Goal: Communication & Community: Answer question/provide support

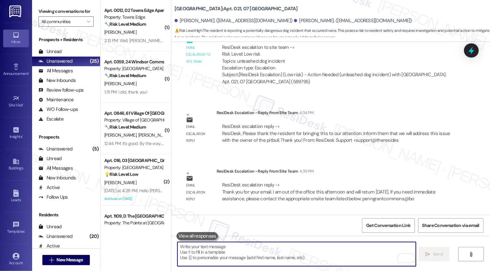
scroll to position [7776, 0]
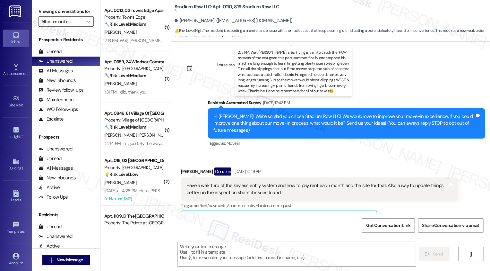
scroll to position [704, 0]
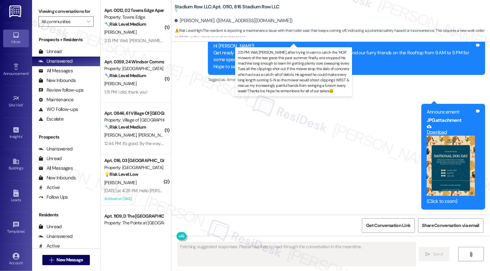
type textarea "Fetching suggested responses. Please feel free to read through the conversation…"
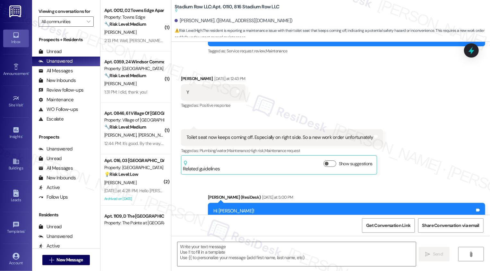
scroll to position [532, 0]
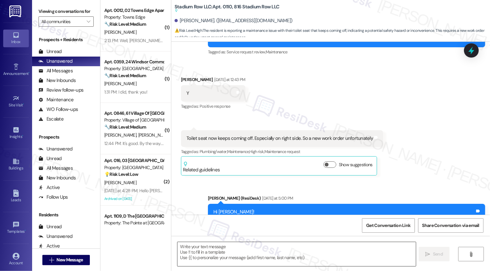
click at [195, 250] on textarea at bounding box center [297, 254] width 239 height 24
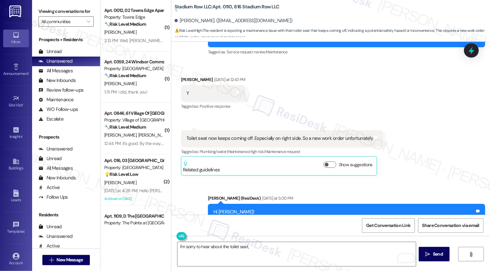
click at [183, 85] on div "Sean Lacy Yesterday at 12:43 PM" at bounding box center [213, 80] width 65 height 9
copy div "Sean"
click at [273, 249] on textarea "I'm sorry to hear about the toilet seat," at bounding box center [297, 254] width 239 height 24
paste textarea "Sean"
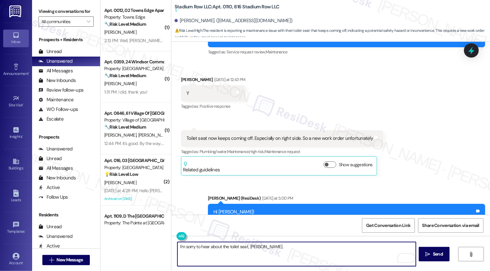
click at [181, 245] on textarea "I'm sorry to hear about the toilet seat, Sean." at bounding box center [297, 254] width 239 height 24
click at [281, 248] on textarea "I'm so sorry to hear about the toilet seat, Sean." at bounding box center [297, 254] width 239 height 24
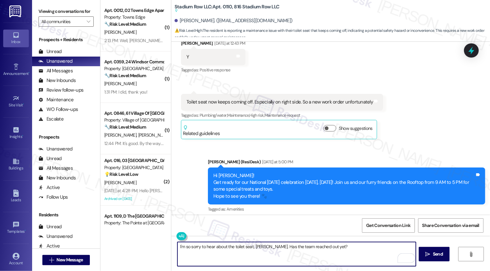
scroll to position [571, 0]
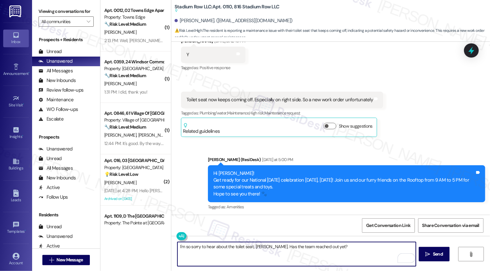
drag, startPoint x: 264, startPoint y: 247, endPoint x: 328, endPoint y: 254, distance: 64.3
click at [328, 254] on textarea "I'm so sorry to hear about the toilet seat, Sean. Has the team reached out yet?" at bounding box center [297, 254] width 239 height 24
click at [262, 246] on textarea "I'm so sorry to hear about the toilet seat, Sean. Has the team reached out yet?" at bounding box center [297, 254] width 239 height 24
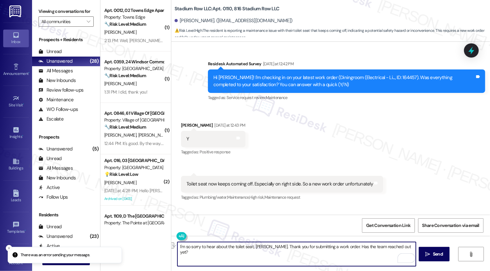
scroll to position [485, 0]
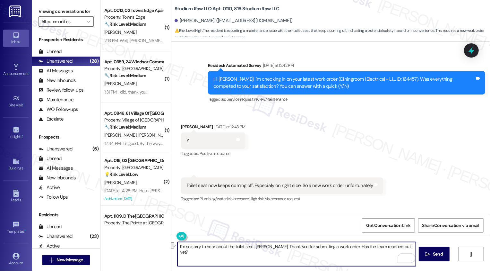
type textarea "I'm so sorry to hear about the toilet seat, Sean. Thank you for submitting a wo…"
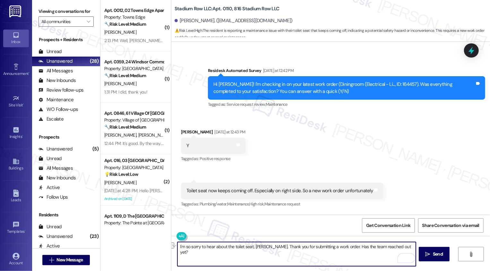
scroll to position [458, 0]
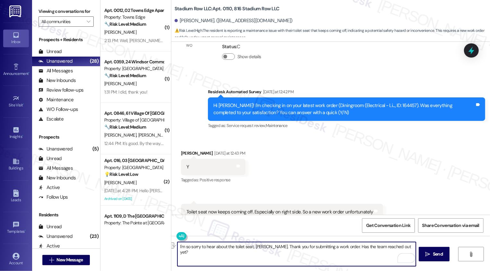
click at [326, 74] on div "Lease started Jul 31, 2025 at 8:00 PM Survey, sent via SMS Residesk Automated S…" at bounding box center [330, 128] width 319 height 173
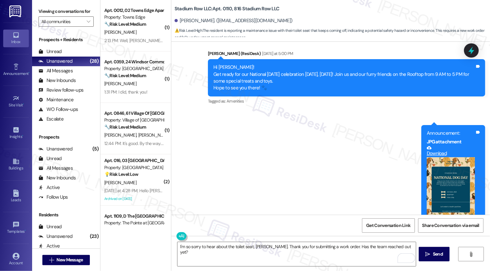
scroll to position [730, 0]
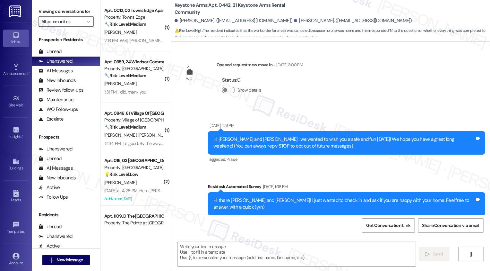
type textarea "Fetching suggested responses. Please feel free to read through the conversation…"
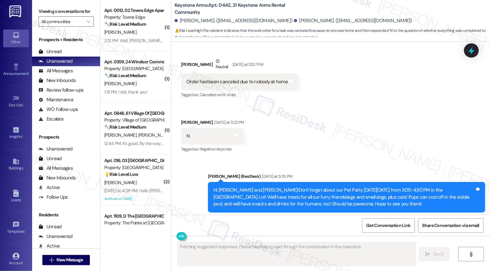
scroll to position [5143, 0]
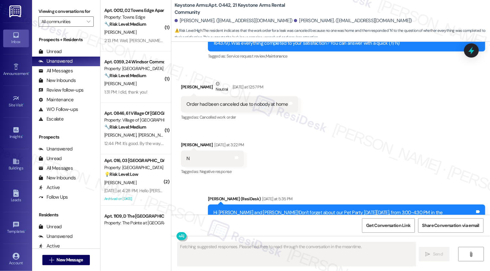
click at [184, 80] on div "Jacqueline Garcia Neutral Yesterday at 12:57 PM" at bounding box center [239, 88] width 117 height 16
copy div "Jacqueline"
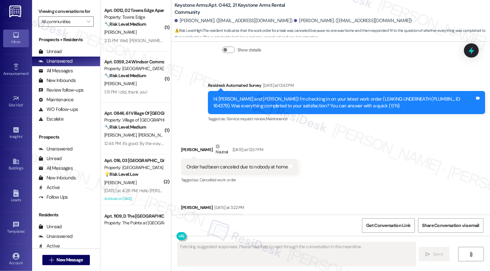
scroll to position [5087, 0]
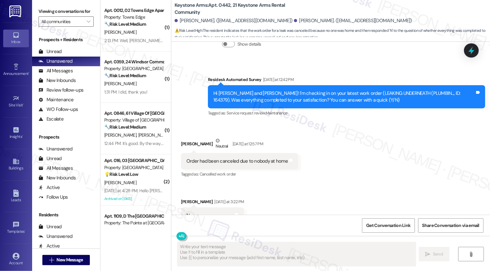
click at [317, 195] on div "Received via SMS Jacqueline Garcia Neutral Yesterday at 12:57 PM Order had been…" at bounding box center [330, 180] width 319 height 115
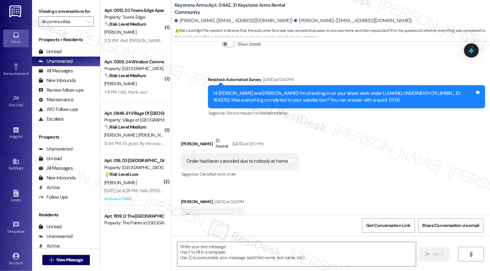
scroll to position [5139, 0]
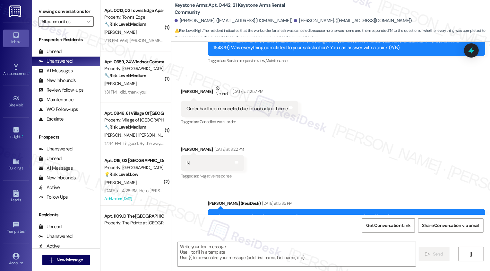
click at [262, 245] on textarea at bounding box center [297, 254] width 239 height 24
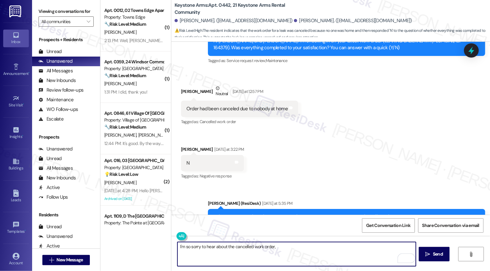
click at [186, 85] on div "Jacqueline Garcia Neutral Yesterday at 12:57 PM" at bounding box center [239, 93] width 117 height 16
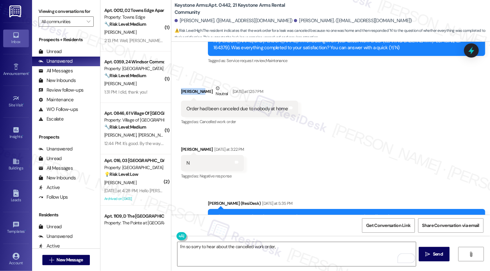
copy div "Jacqueline"
click at [287, 247] on textarea "I'm so sorry to hear about the cancelled work order," at bounding box center [297, 254] width 239 height 24
paste textarea "Jacqueline"
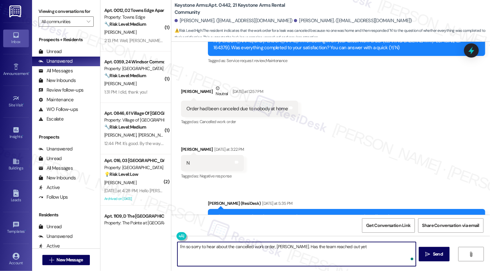
type textarea "I'm so sorry to hear about the cancelled work order, Jacqueline. Has the team r…"
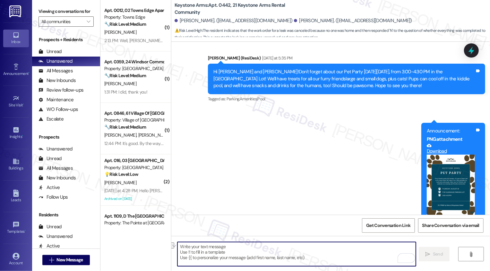
scroll to position [5323, 0]
